Goal: Task Accomplishment & Management: Use online tool/utility

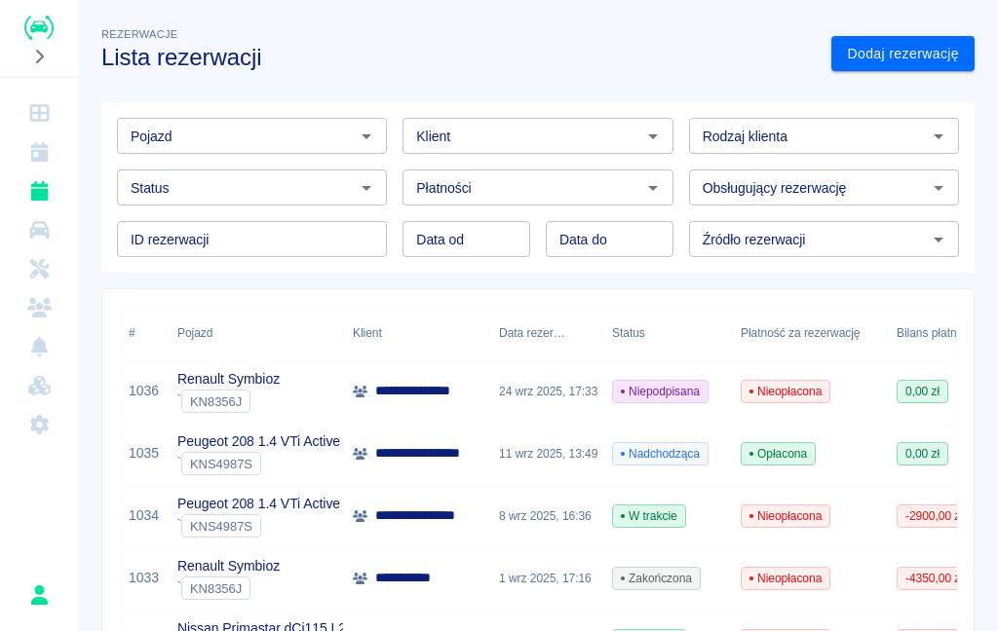
click at [407, 390] on p "**********" at bounding box center [420, 391] width 91 height 20
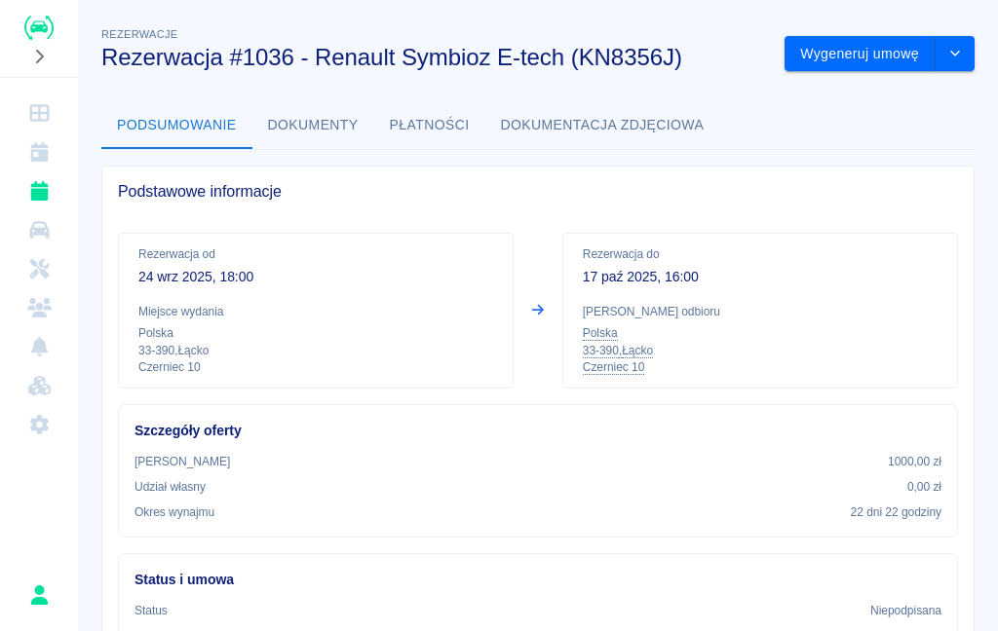
click at [53, 196] on link "Rezerwacje" at bounding box center [39, 191] width 62 height 39
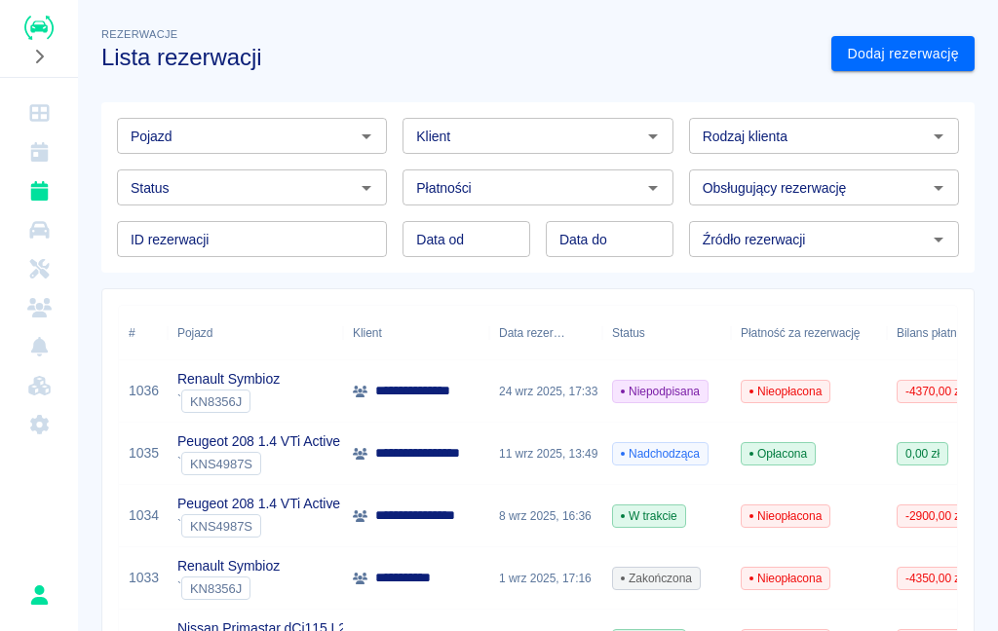
click at [439, 387] on p "**********" at bounding box center [420, 391] width 91 height 20
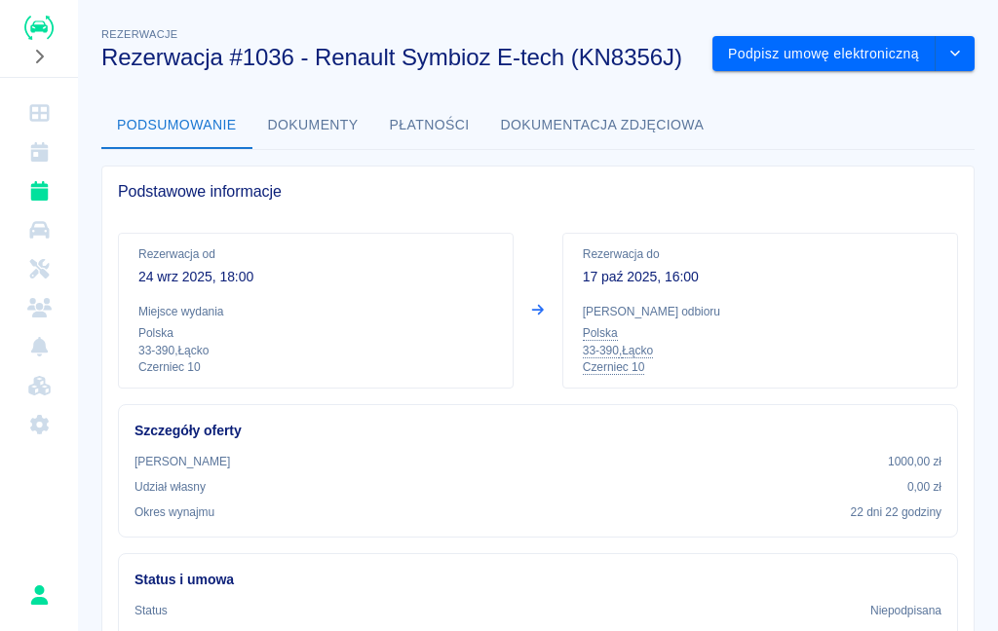
click at [873, 56] on button "Podpisz umowę elektroniczną" at bounding box center [823, 54] width 223 height 36
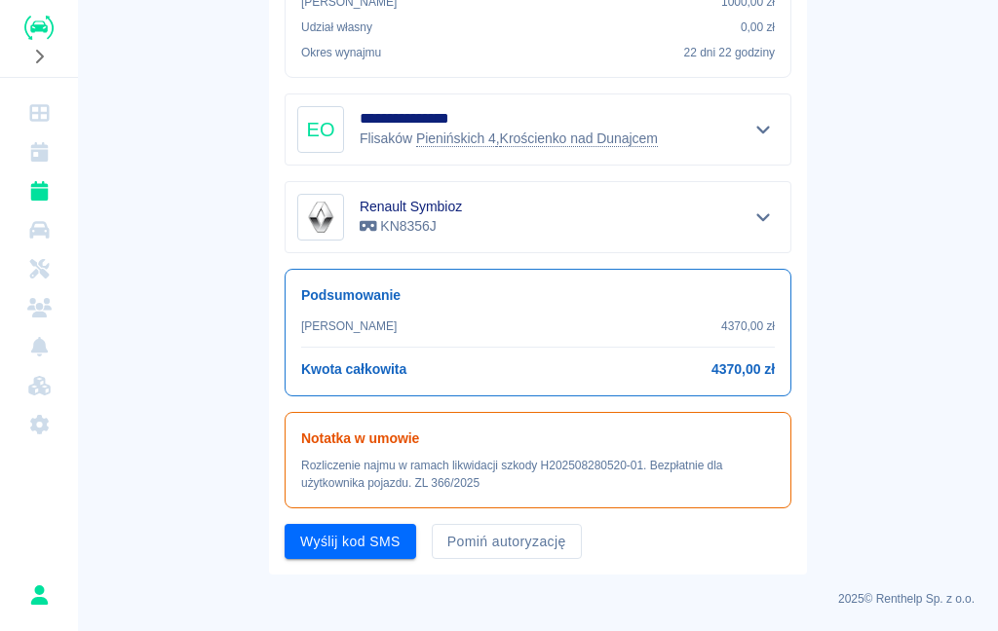
scroll to position [430, 0]
click at [527, 551] on button "Pomiń autoryzację" at bounding box center [507, 543] width 150 height 36
click at [380, 547] on button "Podpisz umowę" at bounding box center [351, 543] width 133 height 36
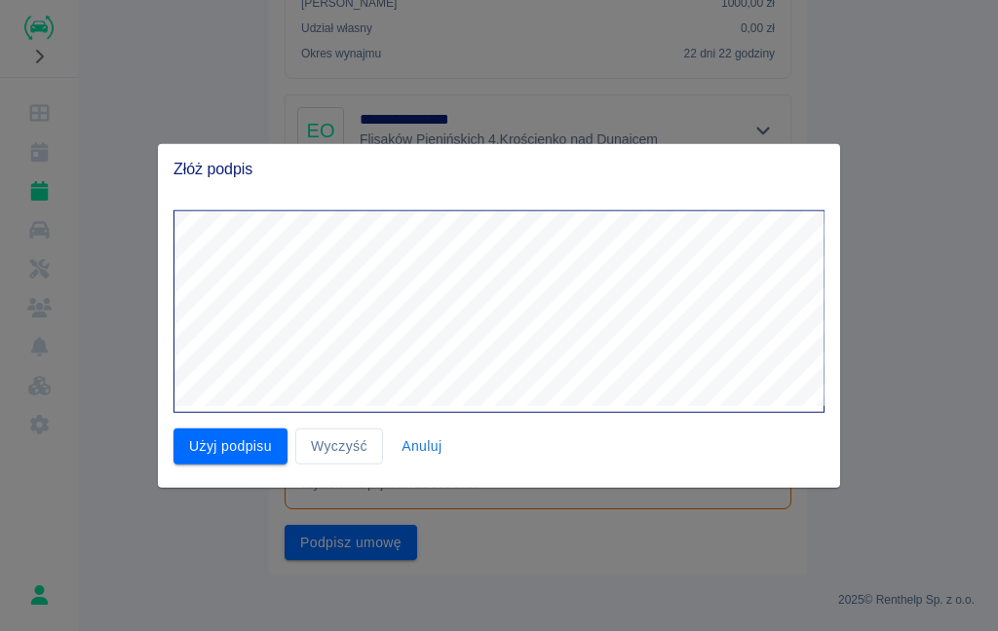
click at [365, 430] on button "Wyczyść" at bounding box center [339, 447] width 88 height 36
click at [339, 204] on div at bounding box center [491, 304] width 667 height 218
click at [349, 446] on button "Wyczyść" at bounding box center [339, 447] width 88 height 36
click at [239, 458] on button "Użyj podpisu" at bounding box center [230, 447] width 114 height 36
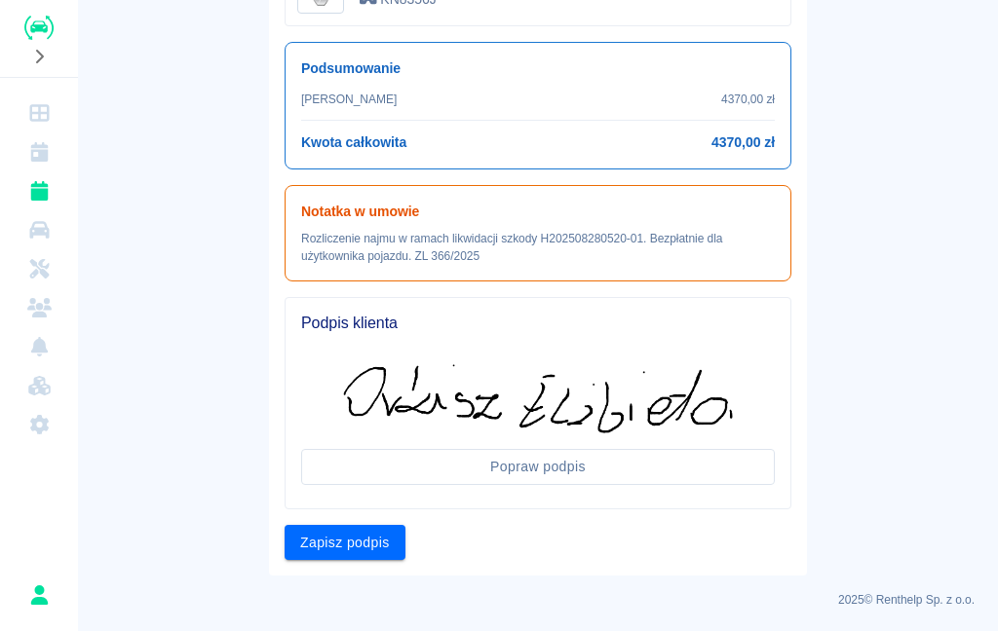
scroll to position [657, 0]
click at [350, 540] on button "Zapisz podpis" at bounding box center [345, 544] width 121 height 36
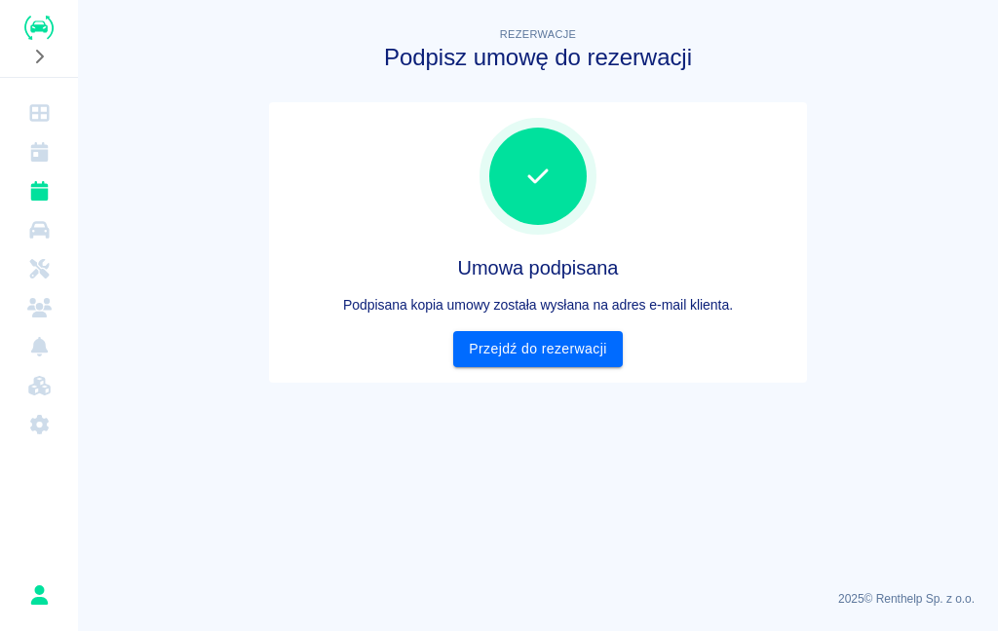
scroll to position [0, 0]
click at [507, 363] on link "Przejdź do rezerwacji" at bounding box center [537, 349] width 169 height 36
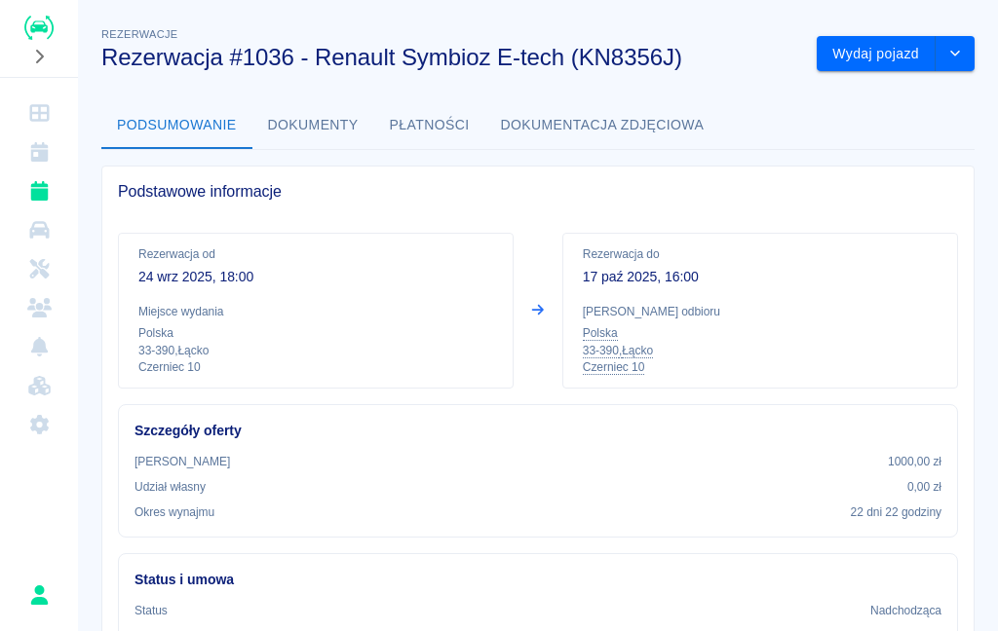
click at [874, 60] on button "Wydaj pojazd" at bounding box center [876, 54] width 119 height 36
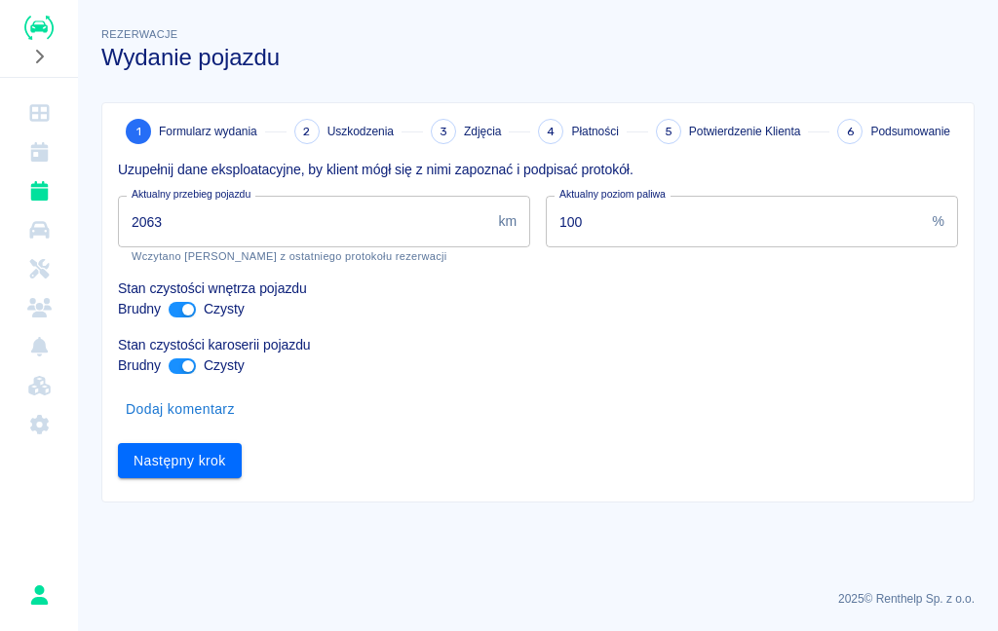
click at [305, 226] on input "2063" at bounding box center [304, 222] width 372 height 52
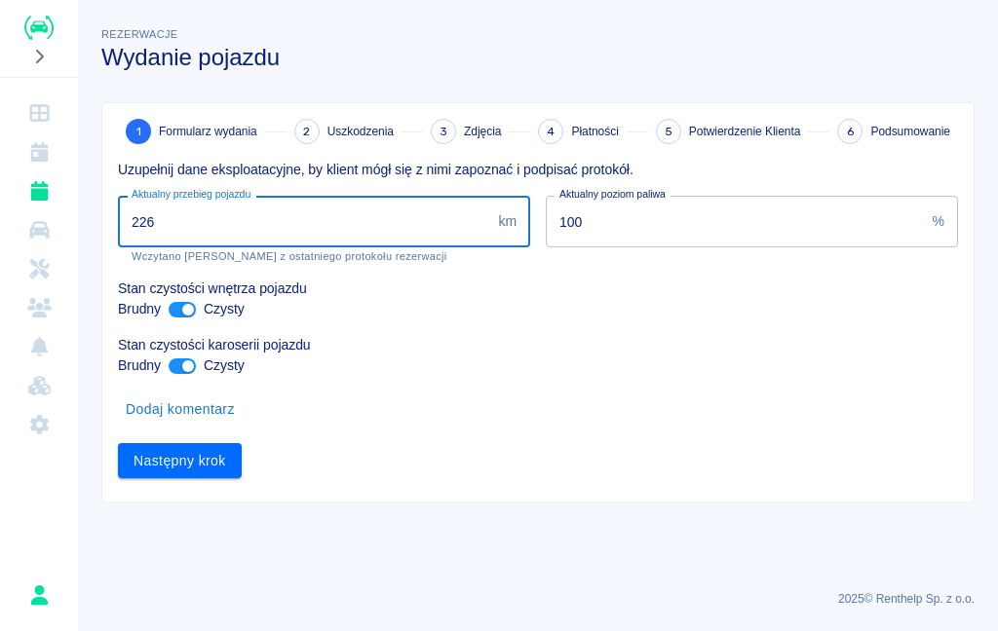
type input "2267"
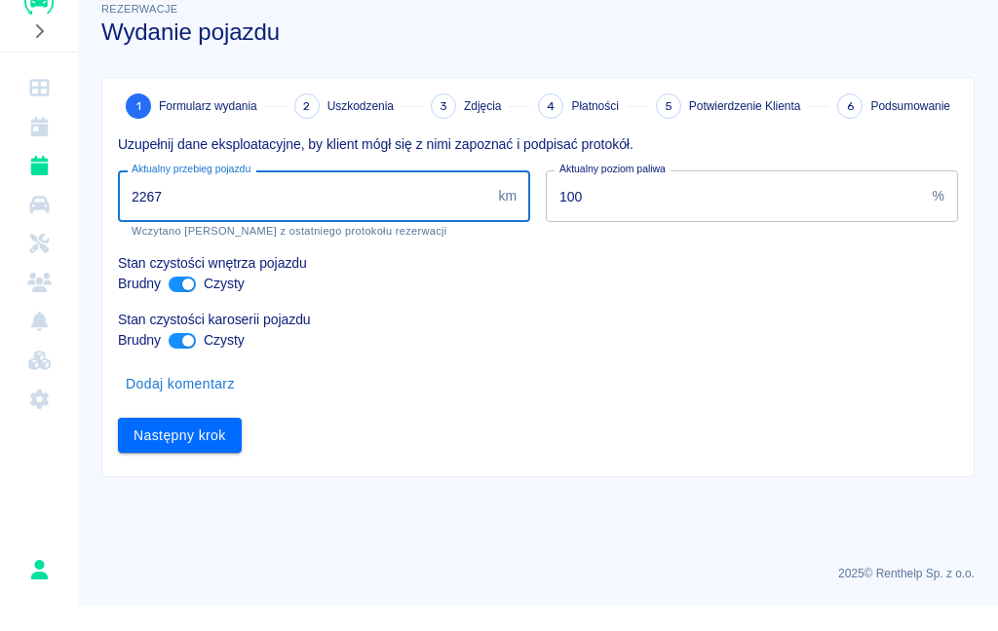
click at [209, 451] on button "Następny krok" at bounding box center [180, 461] width 124 height 36
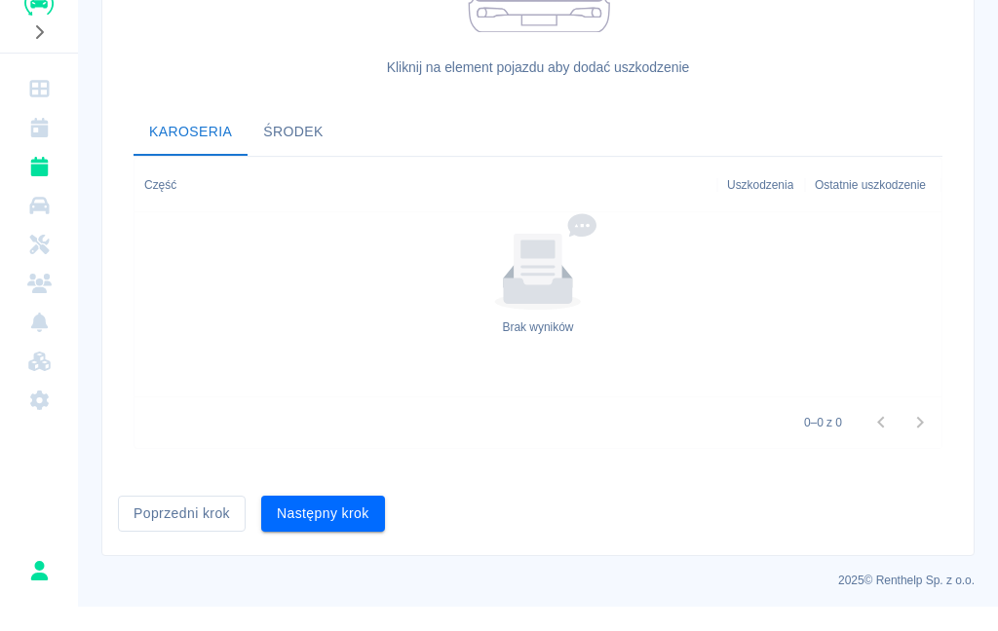
scroll to position [578, 0]
click at [344, 521] on button "Następny krok" at bounding box center [323, 539] width 124 height 36
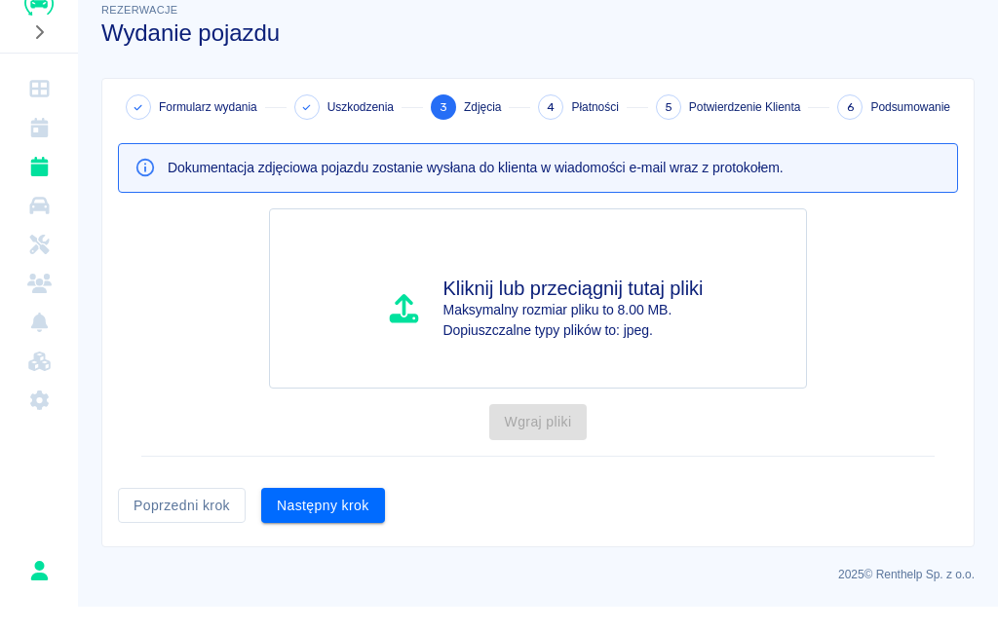
scroll to position [0, 0]
click at [350, 516] on button "Następny krok" at bounding box center [323, 531] width 124 height 36
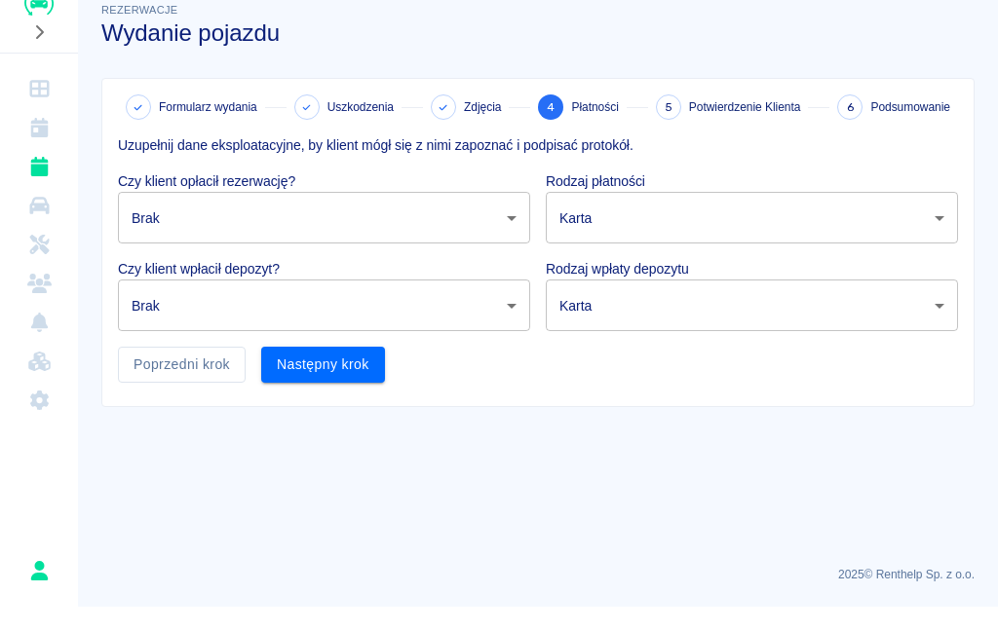
click at [449, 208] on body "Używamy plików Cookies, by zapewnić Ci najlepsze możliwe doświadczenie. Aby dow…" at bounding box center [499, 315] width 998 height 631
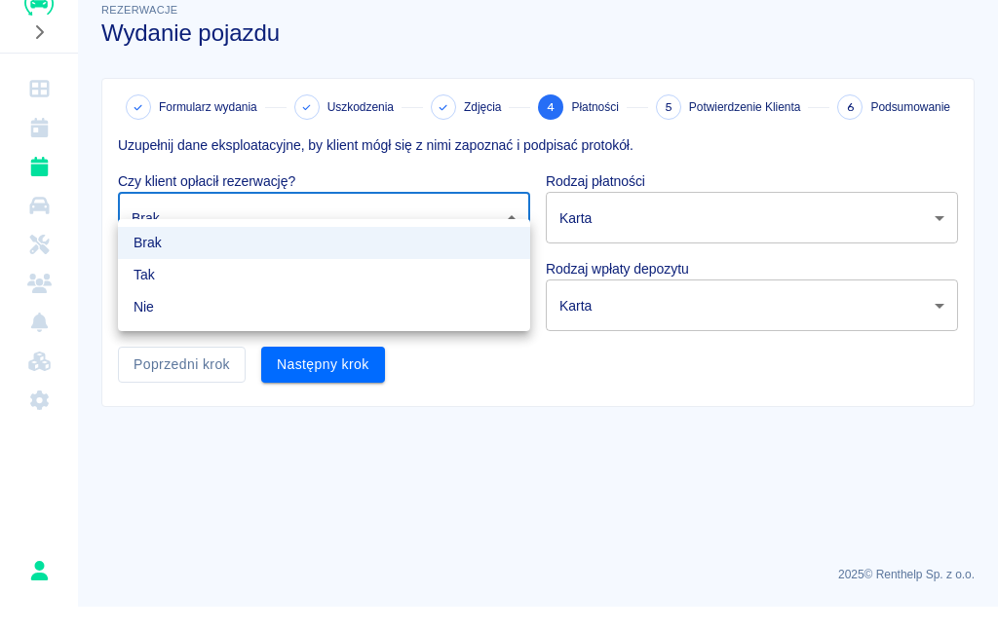
click at [394, 316] on li "Nie" at bounding box center [324, 332] width 412 height 32
type input "false"
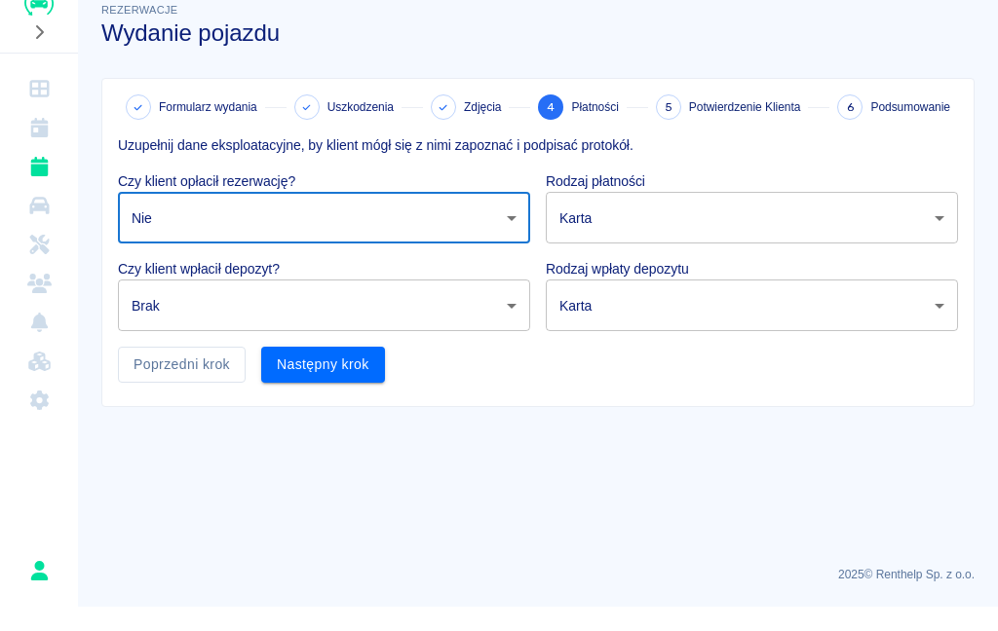
click at [426, 300] on body "Używamy plików Cookies, by zapewnić Ci najlepsze możliwe doświadczenie. Aby dow…" at bounding box center [499, 315] width 998 height 631
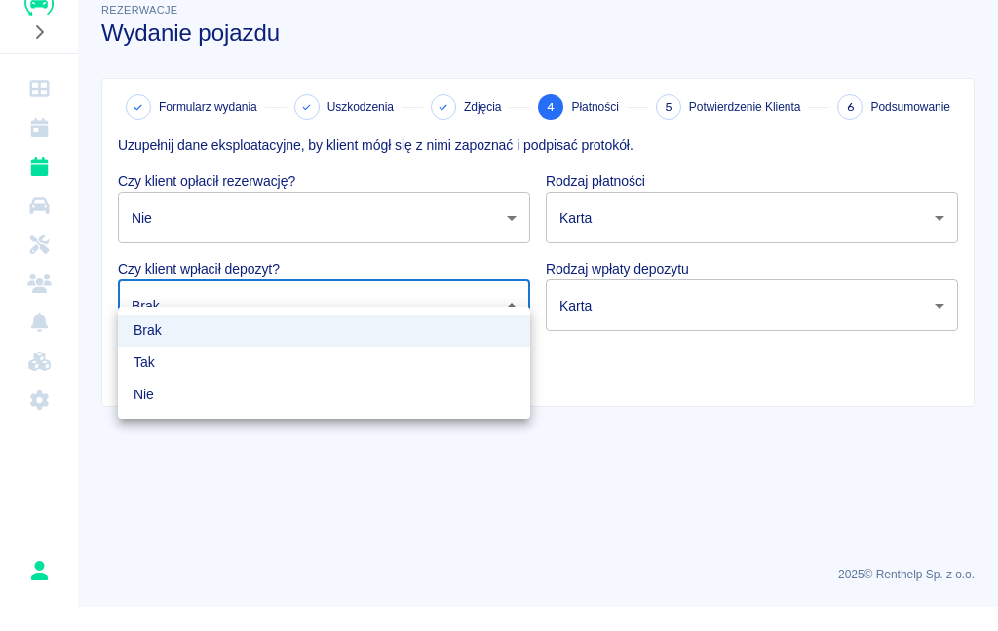
click at [381, 403] on li "Nie" at bounding box center [324, 419] width 412 height 32
type input "false"
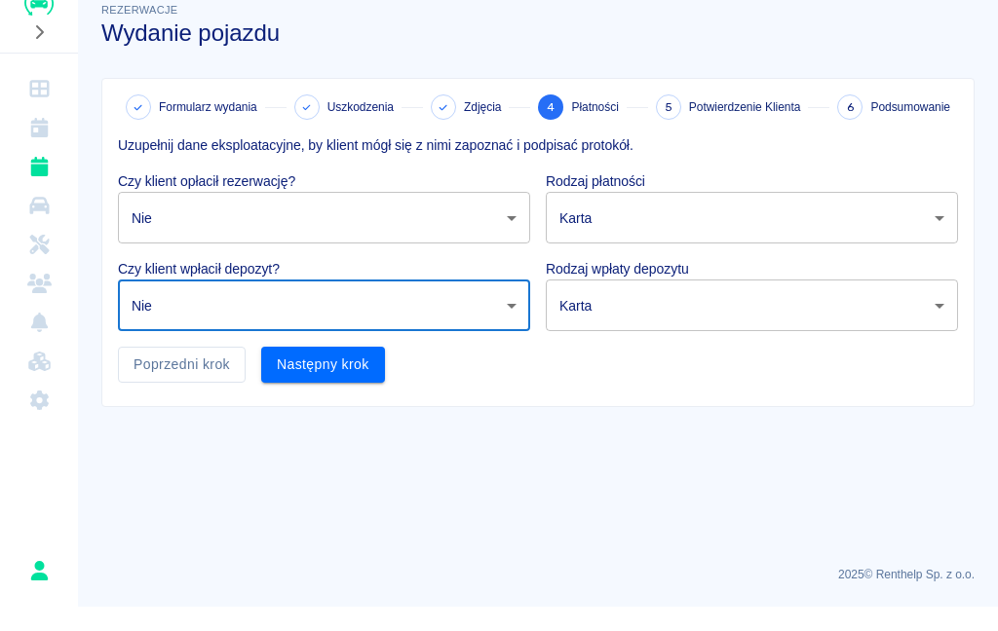
click at [381, 390] on ul "Brak Tak Nie" at bounding box center [324, 362] width 309 height 63
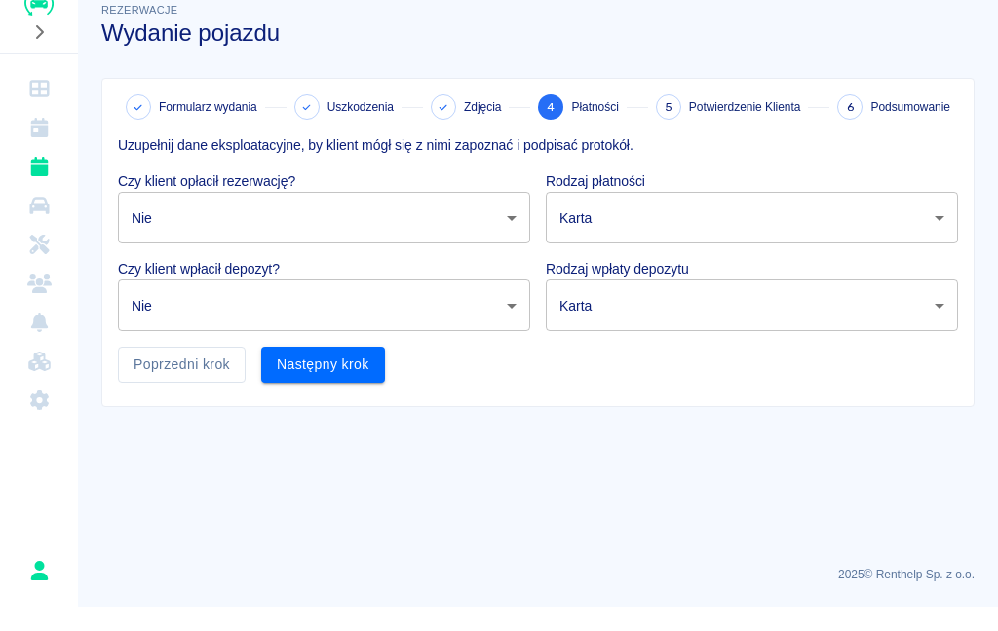
click at [352, 371] on button "Następny krok" at bounding box center [323, 389] width 124 height 36
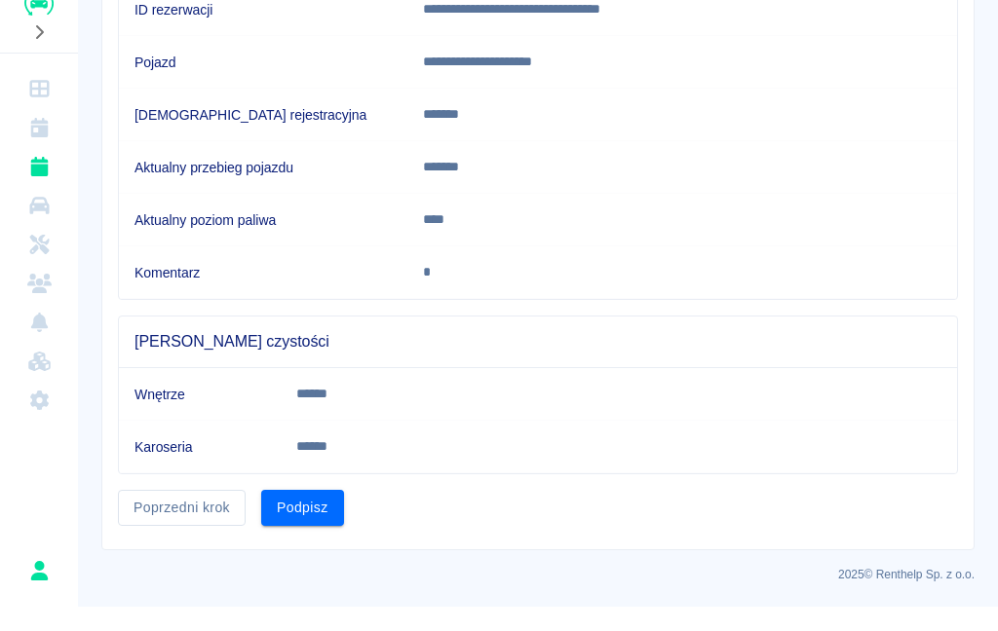
scroll to position [240, 0]
click at [312, 517] on button "Podpisz" at bounding box center [302, 534] width 83 height 36
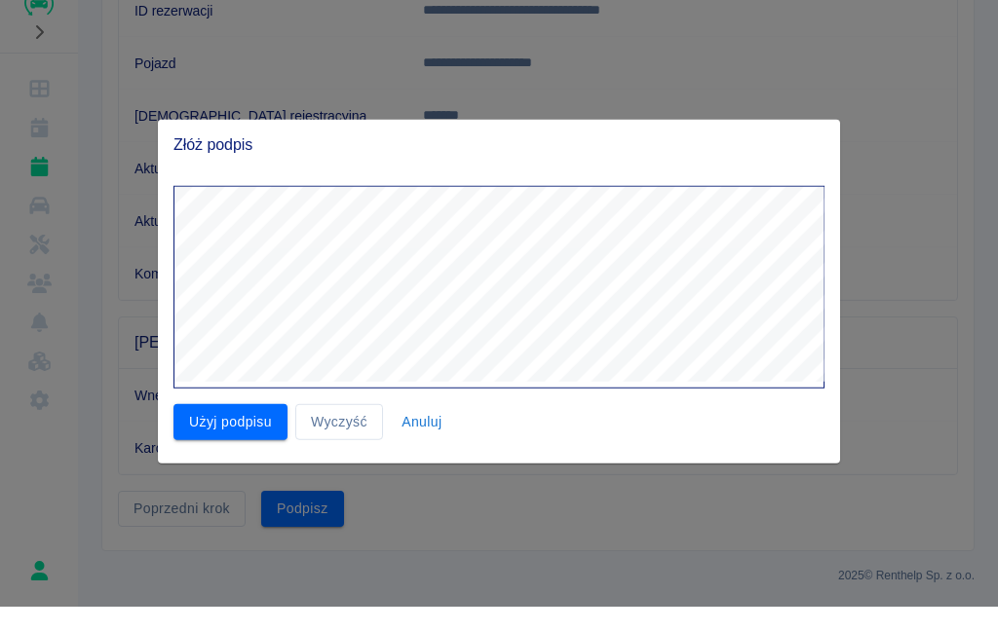
click at [245, 429] on button "Użyj podpisu" at bounding box center [230, 447] width 114 height 36
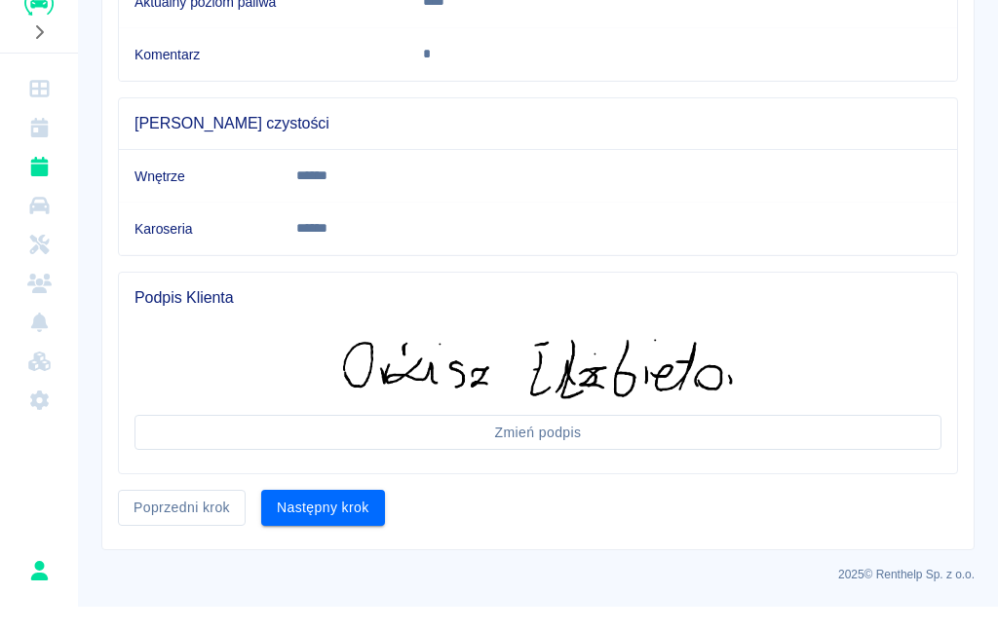
scroll to position [458, 0]
click at [322, 516] on button "Następny krok" at bounding box center [323, 534] width 124 height 36
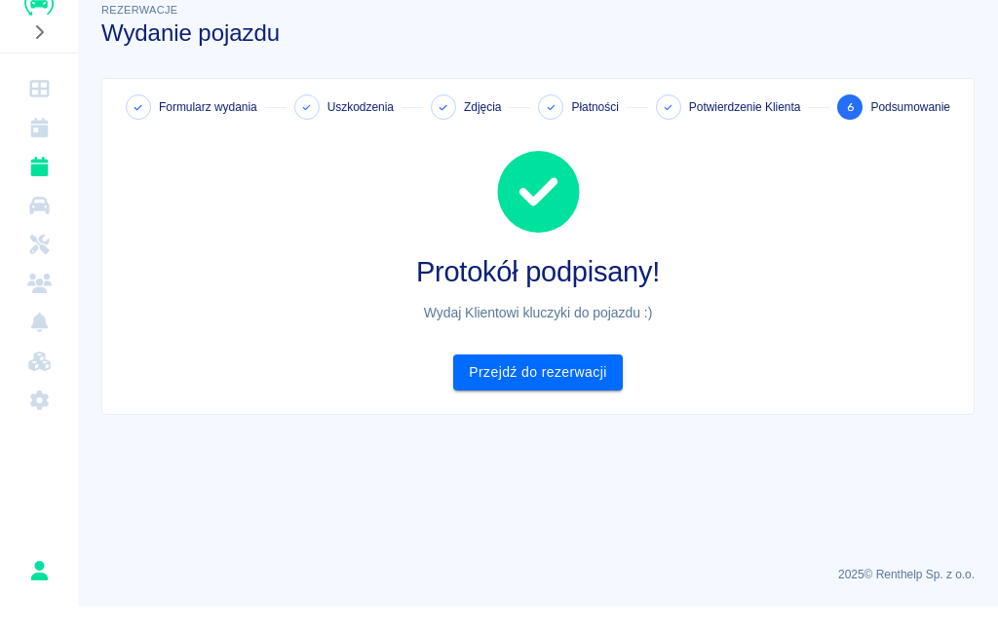
scroll to position [0, 0]
click at [582, 379] on link "Przejdź do rezerwacji" at bounding box center [537, 397] width 169 height 36
